Goal: Information Seeking & Learning: Find specific page/section

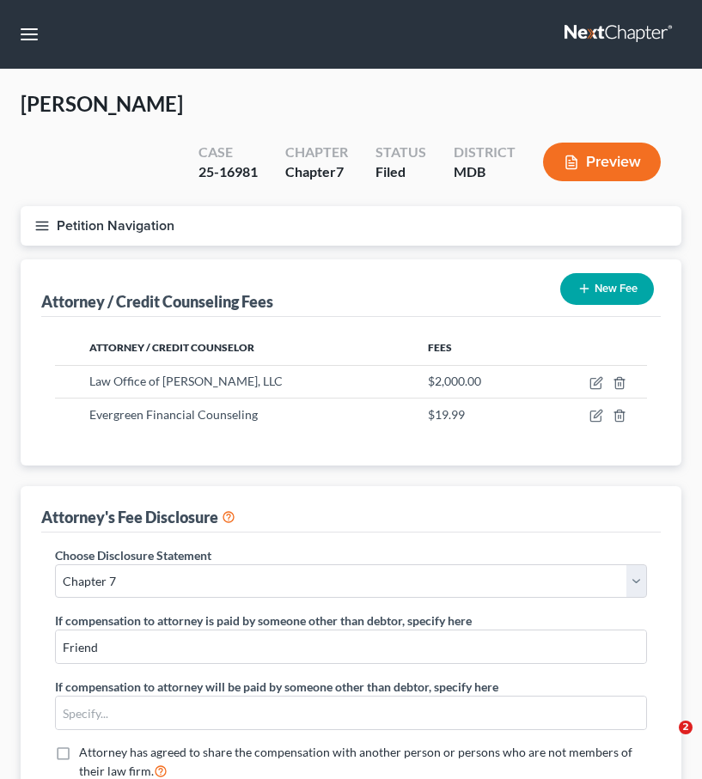
select select "4"
click at [589, 36] on link at bounding box center [619, 34] width 110 height 31
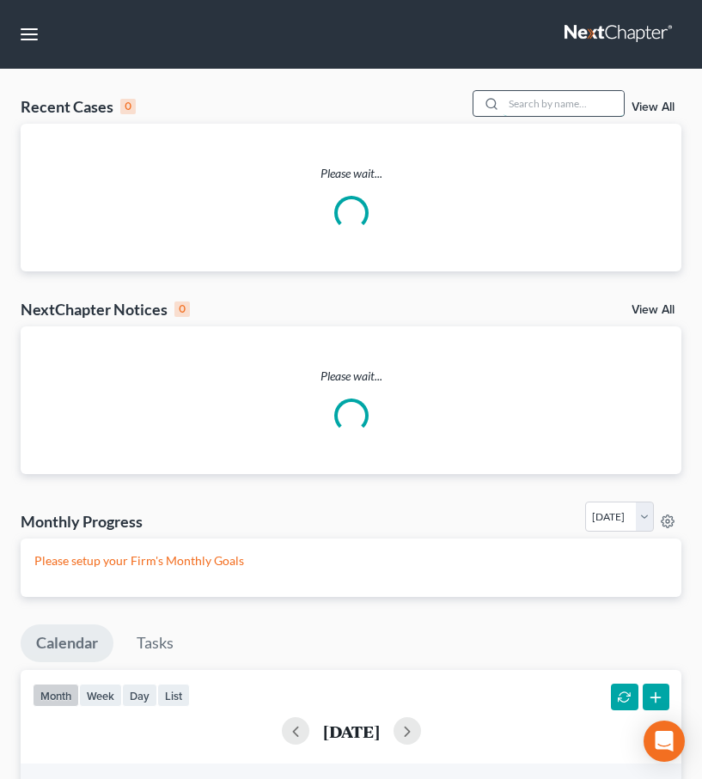
click at [556, 102] on input "search" at bounding box center [563, 103] width 120 height 25
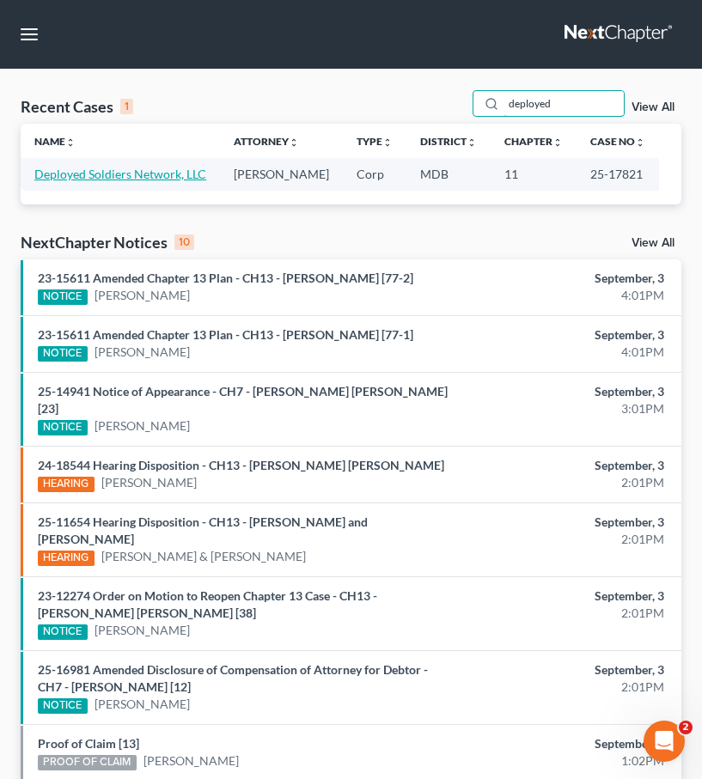
type input "deployed"
click at [75, 172] on link "Deployed Soldiers Network, LLC" at bounding box center [120, 174] width 172 height 15
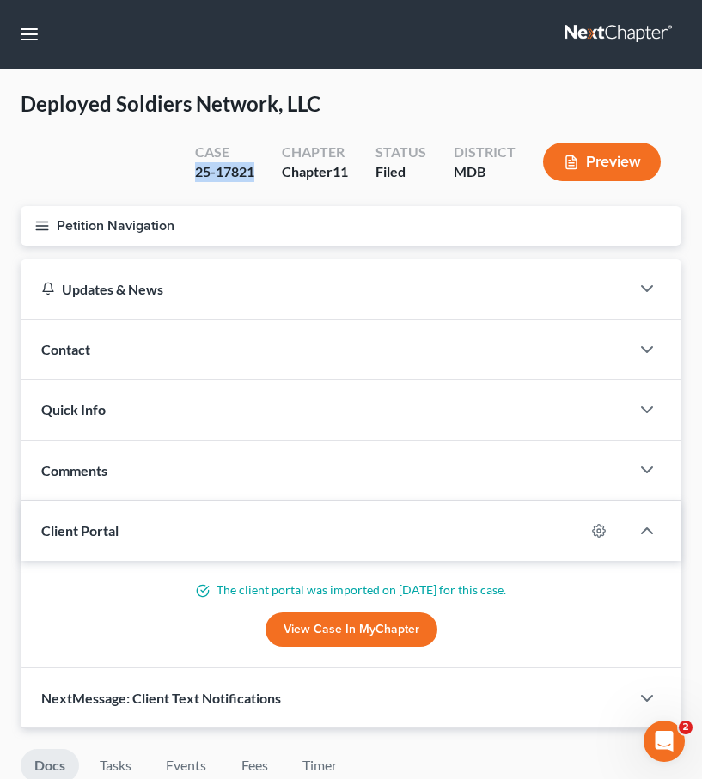
drag, startPoint x: 255, startPoint y: 168, endPoint x: 168, endPoint y: 167, distance: 87.6
click at [168, 167] on div "Deployed Soldiers Network, LLC Upgraded Case 25-17821 Chapter Chapter 11 Status…" at bounding box center [351, 148] width 661 height 116
copy div "25-17821"
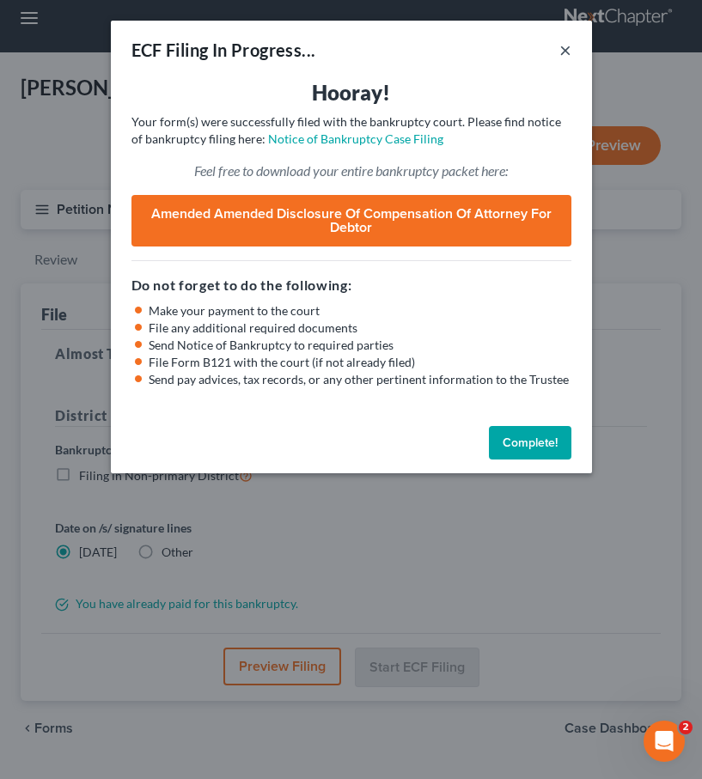
click at [568, 52] on button "×" at bounding box center [565, 50] width 12 height 21
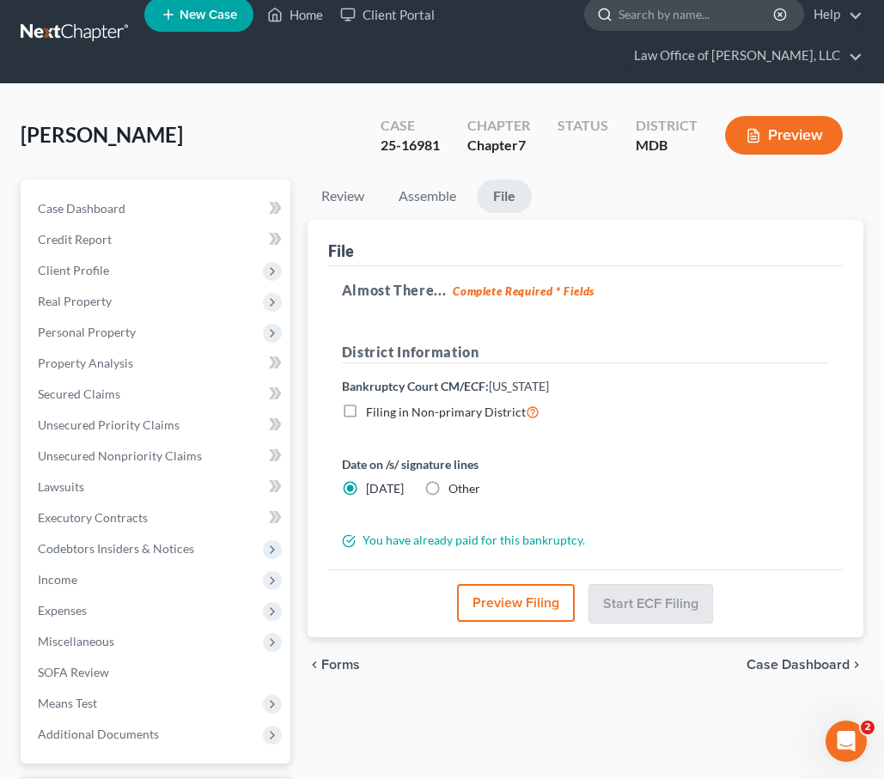
click at [698, 20] on input "search" at bounding box center [697, 14] width 157 height 32
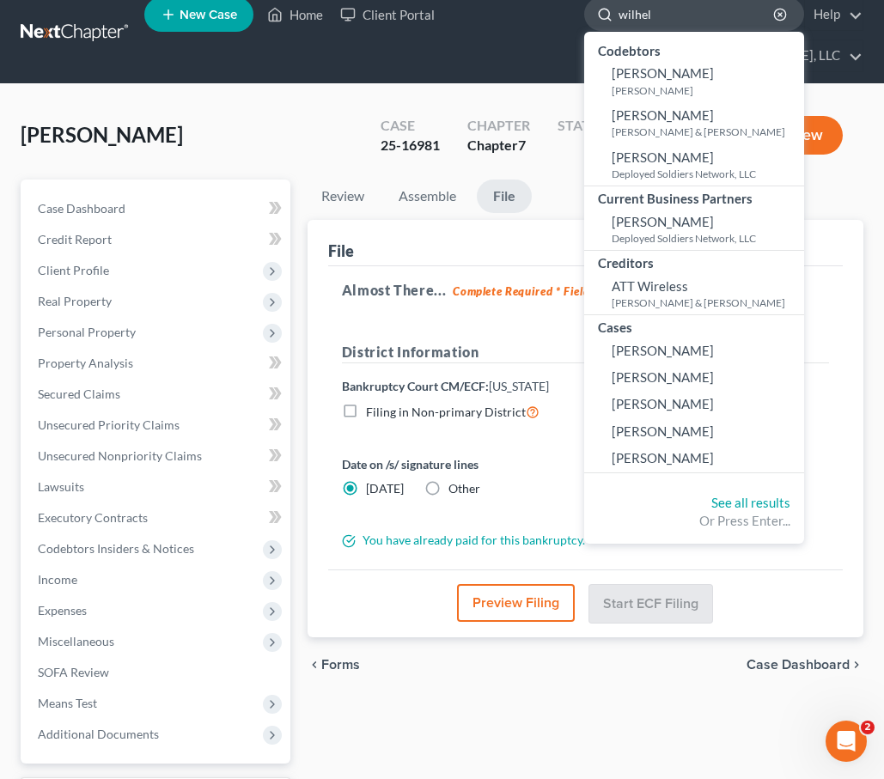
type input "[PERSON_NAME]"
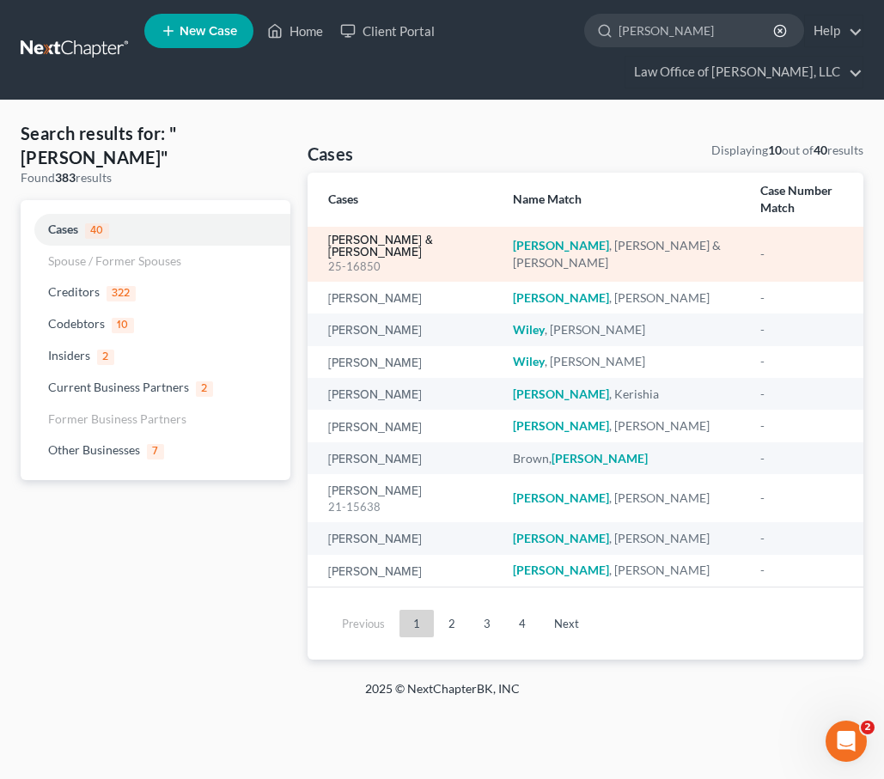
click at [356, 235] on link "[PERSON_NAME] & [PERSON_NAME]" at bounding box center [406, 247] width 157 height 24
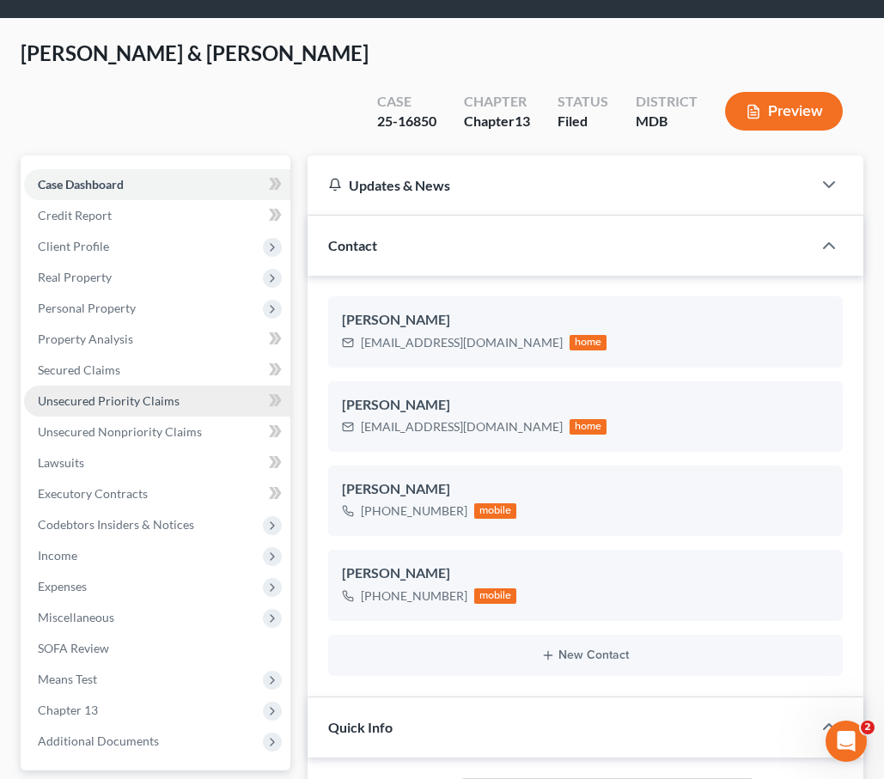
scroll to position [130, 0]
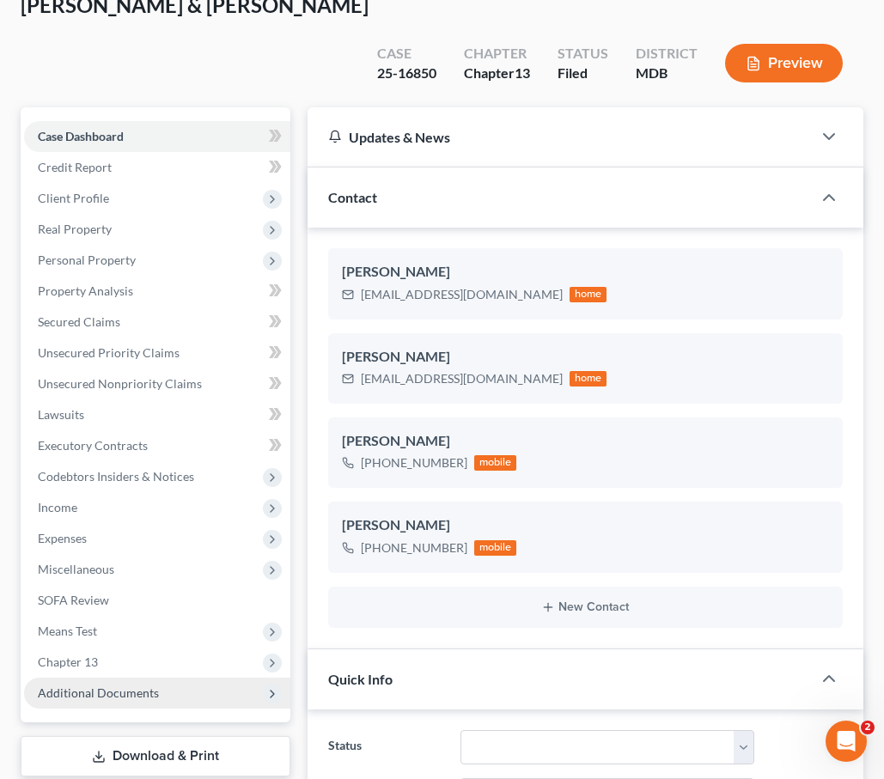
click at [166, 678] on span "Additional Documents" at bounding box center [157, 693] width 266 height 31
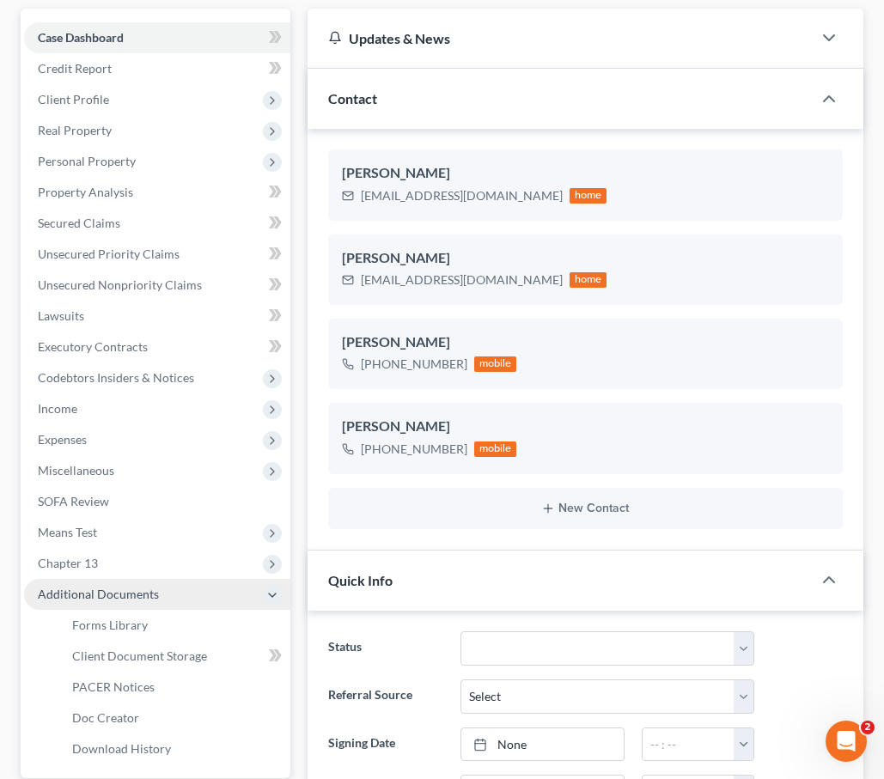
scroll to position [245, 0]
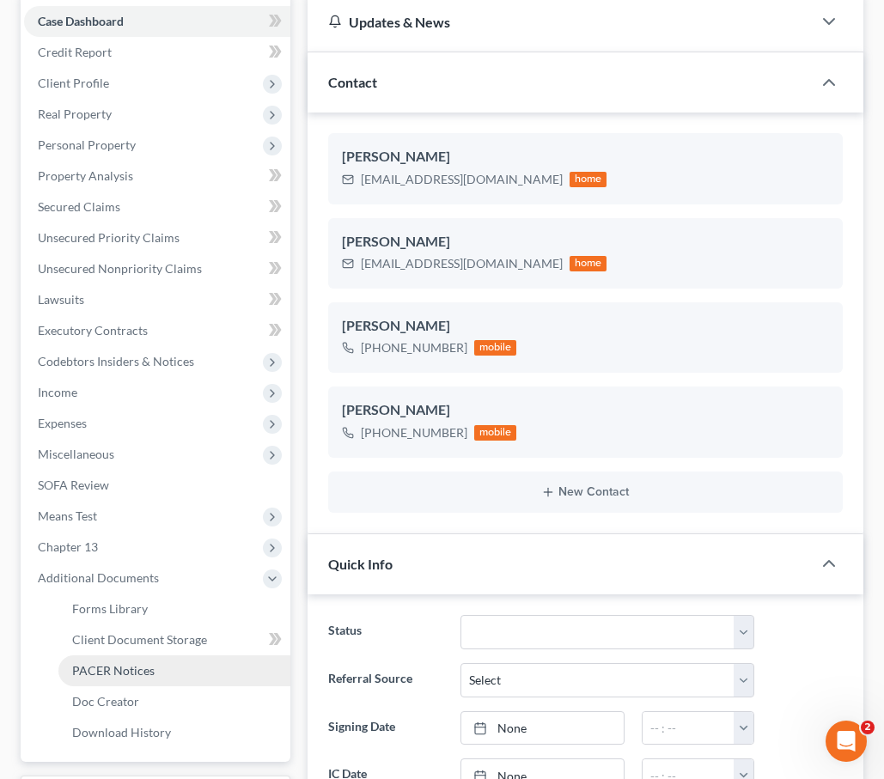
click at [143, 663] on span "PACER Notices" at bounding box center [113, 670] width 82 height 15
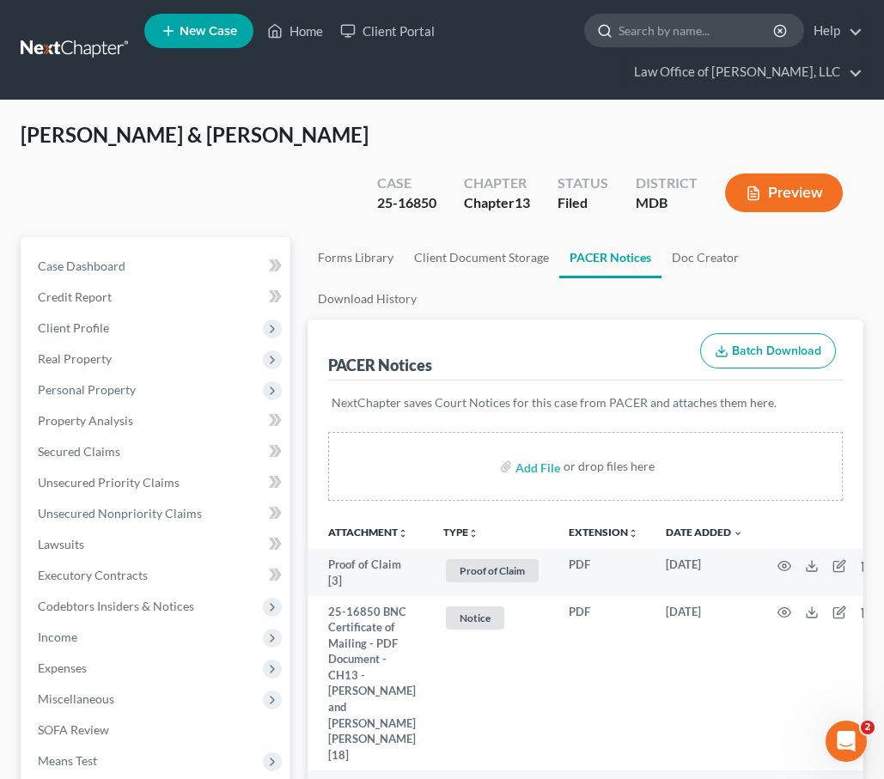
click at [700, 21] on input "search" at bounding box center [697, 31] width 157 height 32
type input "[PERSON_NAME]"
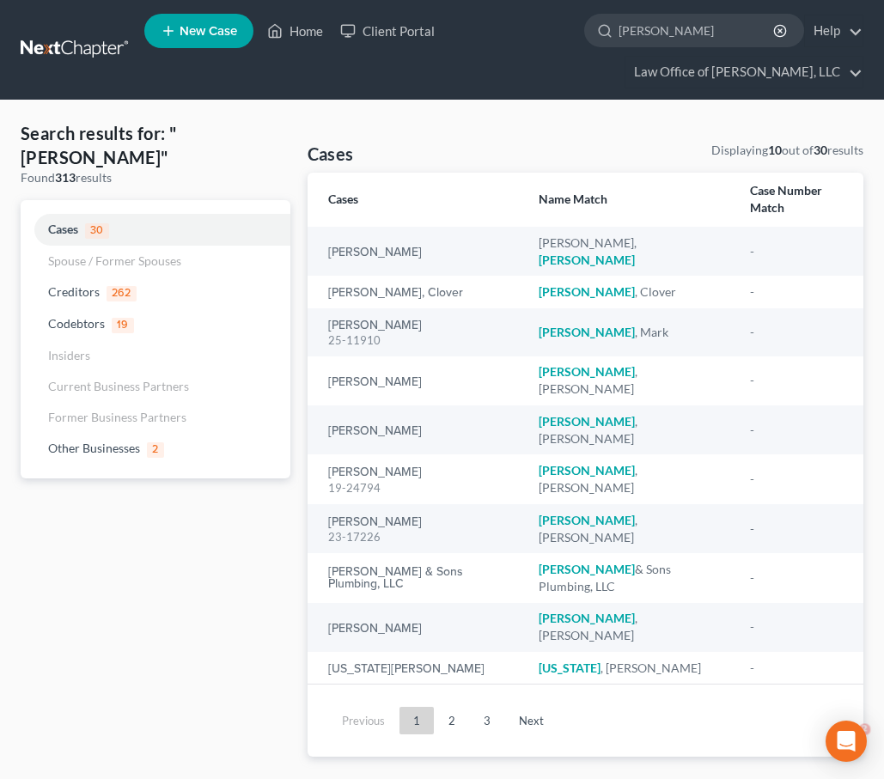
click at [633, 138] on div "Search results for: "walters" Found 313 results Cases 30 Spouse / Former Spouse…" at bounding box center [442, 439] width 860 height 636
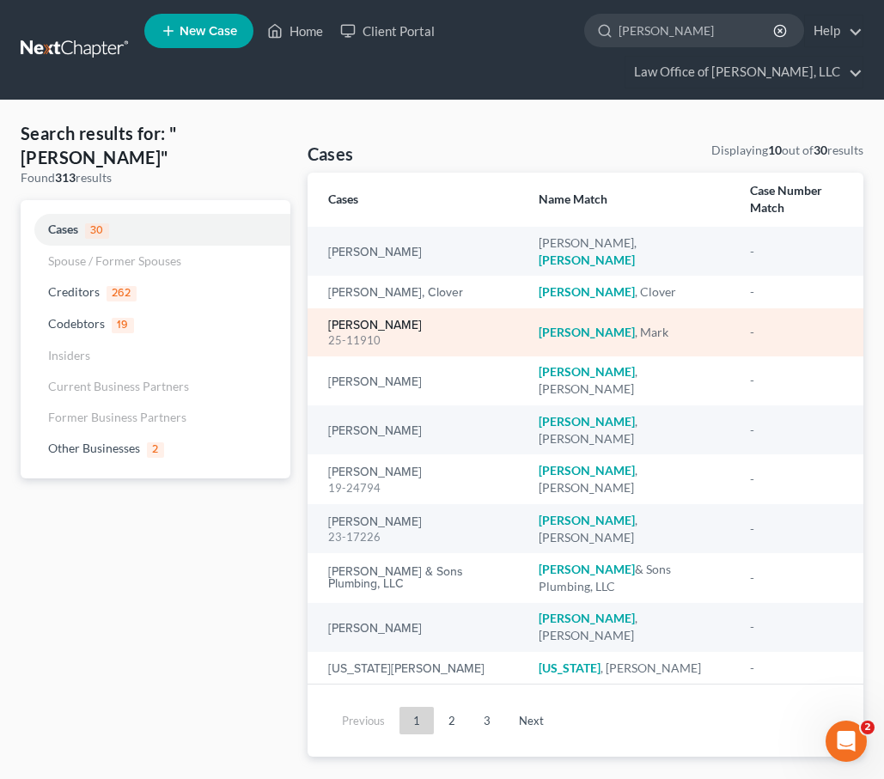
click at [351, 320] on link "Walters, Mark" at bounding box center [375, 326] width 94 height 12
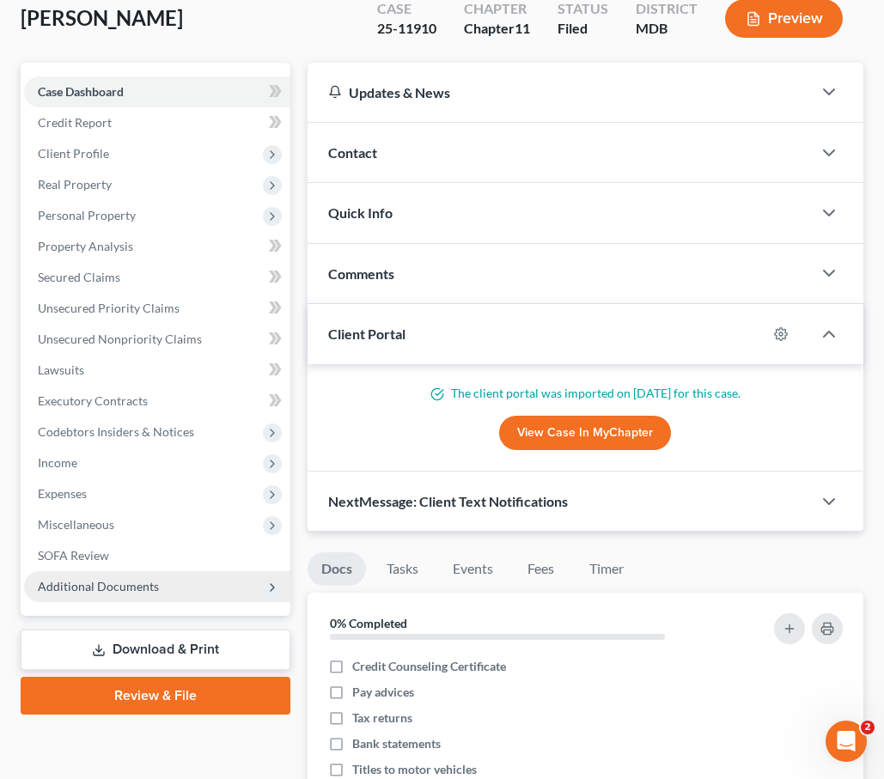
click at [175, 596] on span "Additional Documents" at bounding box center [157, 586] width 266 height 31
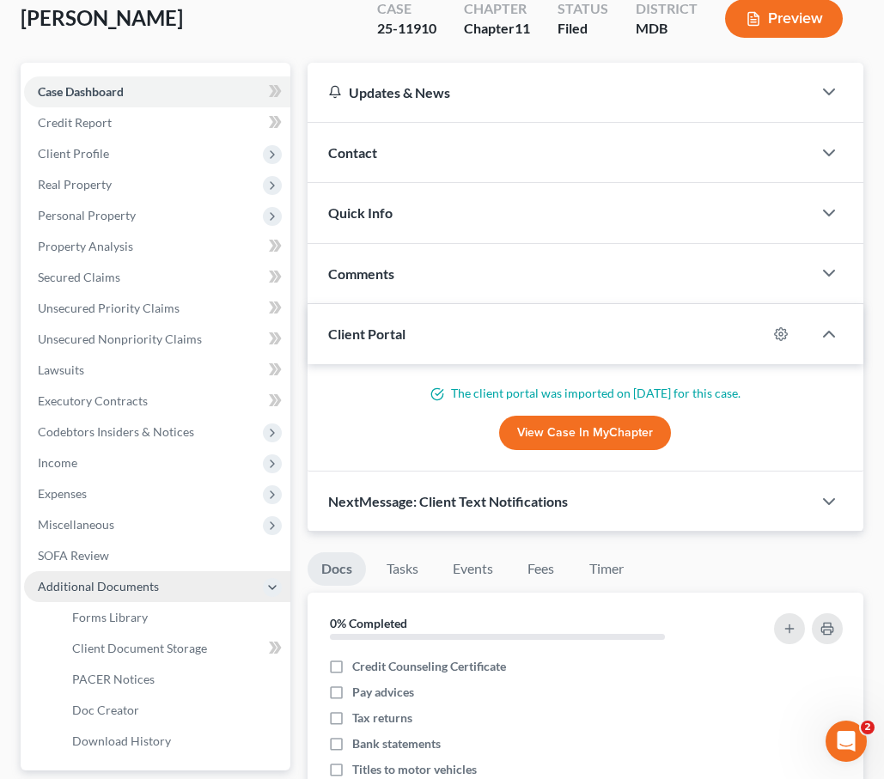
scroll to position [138, 0]
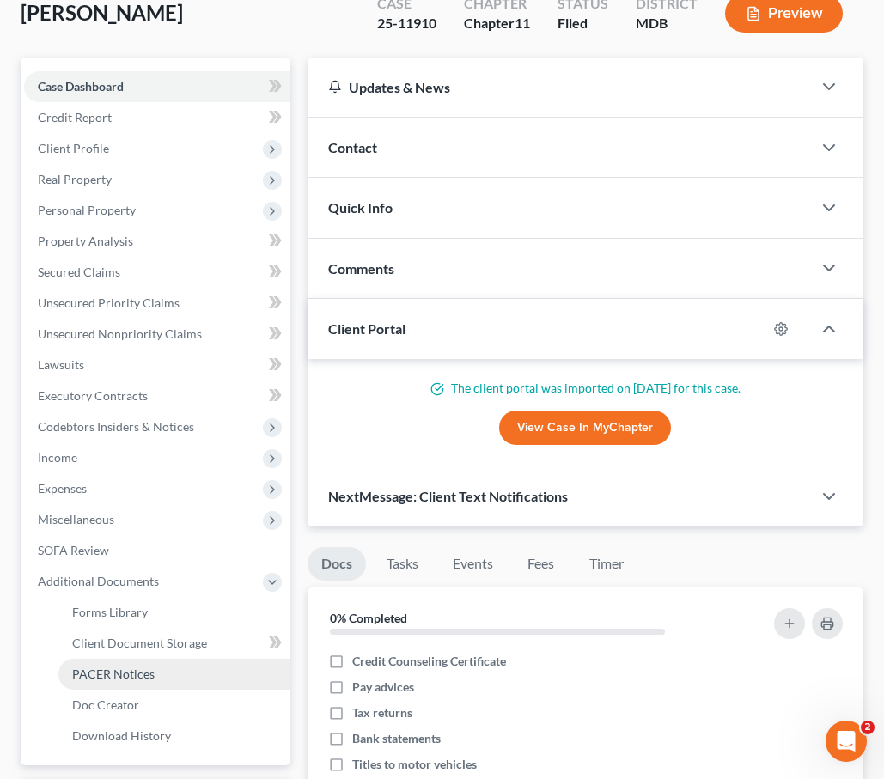
click at [160, 678] on link "PACER Notices" at bounding box center [174, 674] width 232 height 31
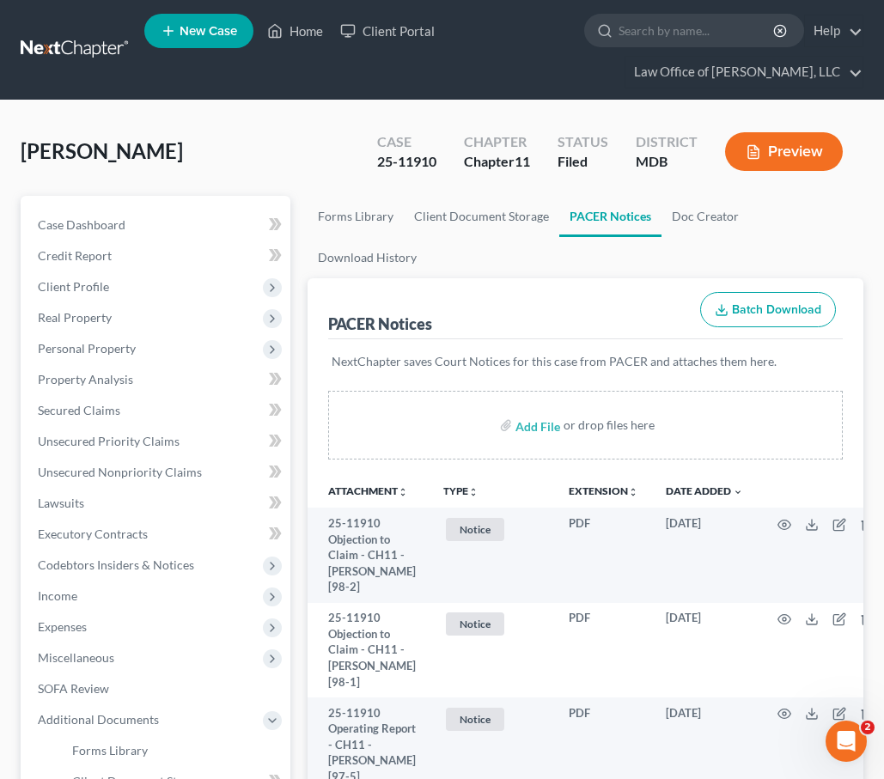
click at [371, 186] on div "Walters, Mark Upgraded Case 25-11910 Chapter Chapter 11 Status Filed District M…" at bounding box center [442, 158] width 843 height 75
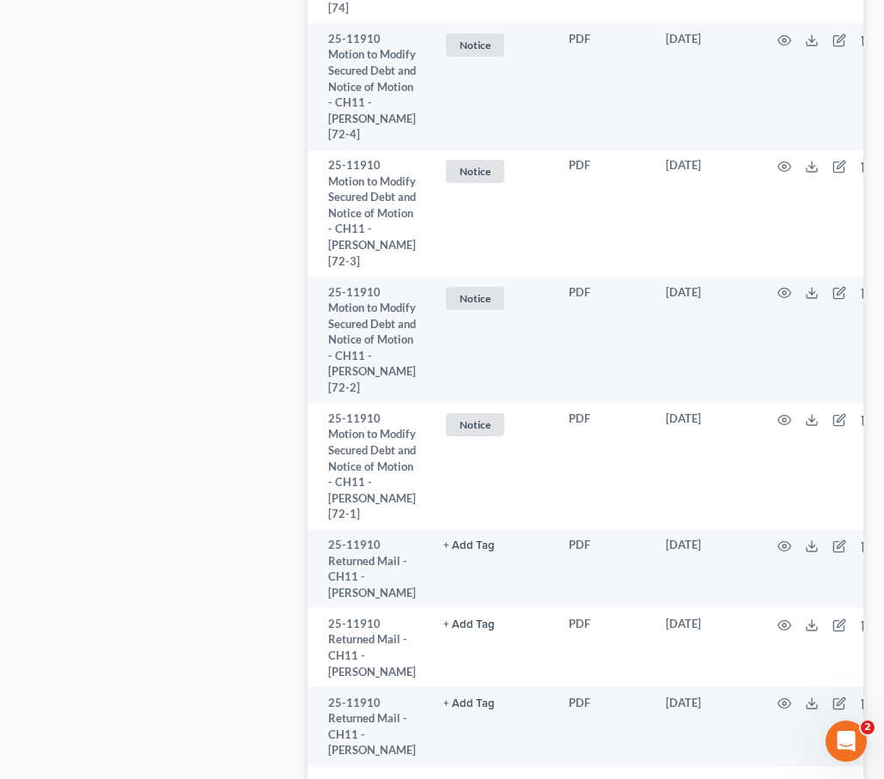
scroll to position [7304, 0]
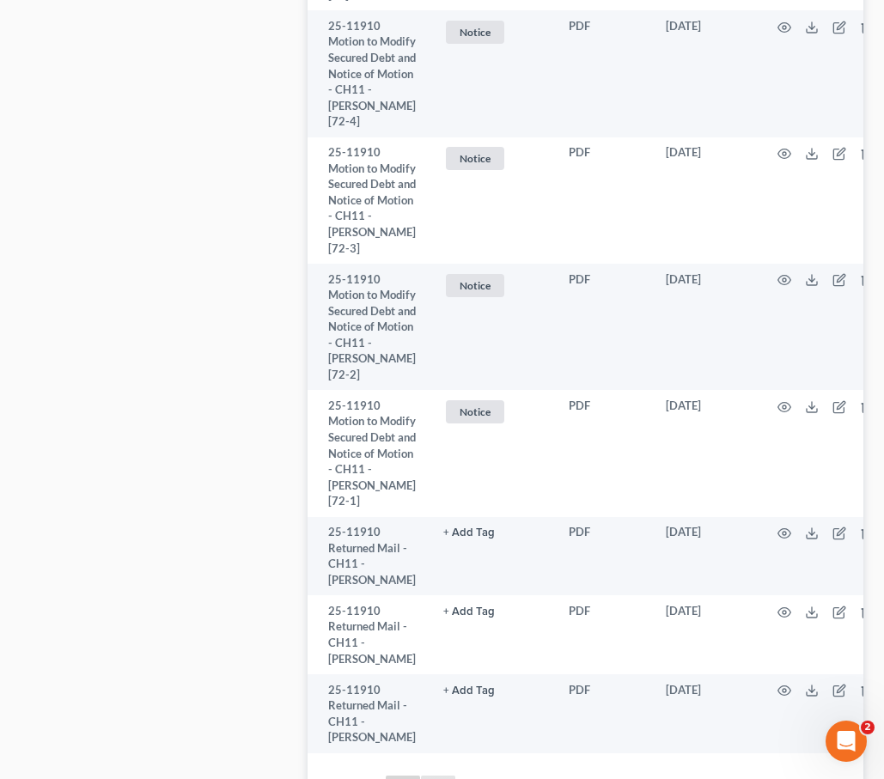
click at [434, 776] on link "2" at bounding box center [438, 789] width 34 height 27
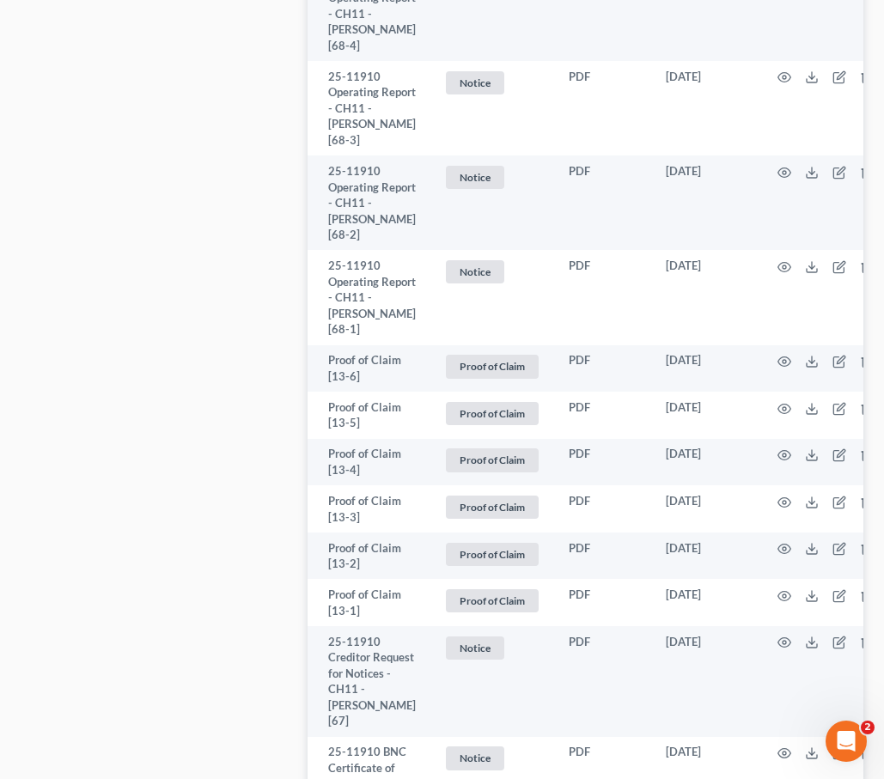
scroll to position [1211, 0]
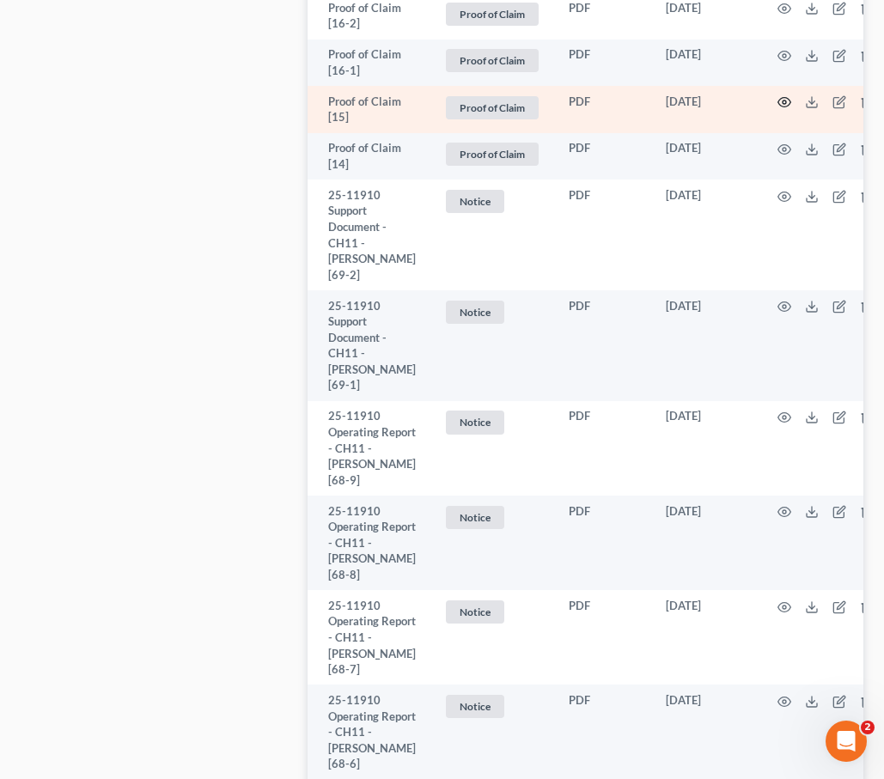
click at [778, 95] on icon "button" at bounding box center [785, 102] width 14 height 14
